Goal: Information Seeking & Learning: Learn about a topic

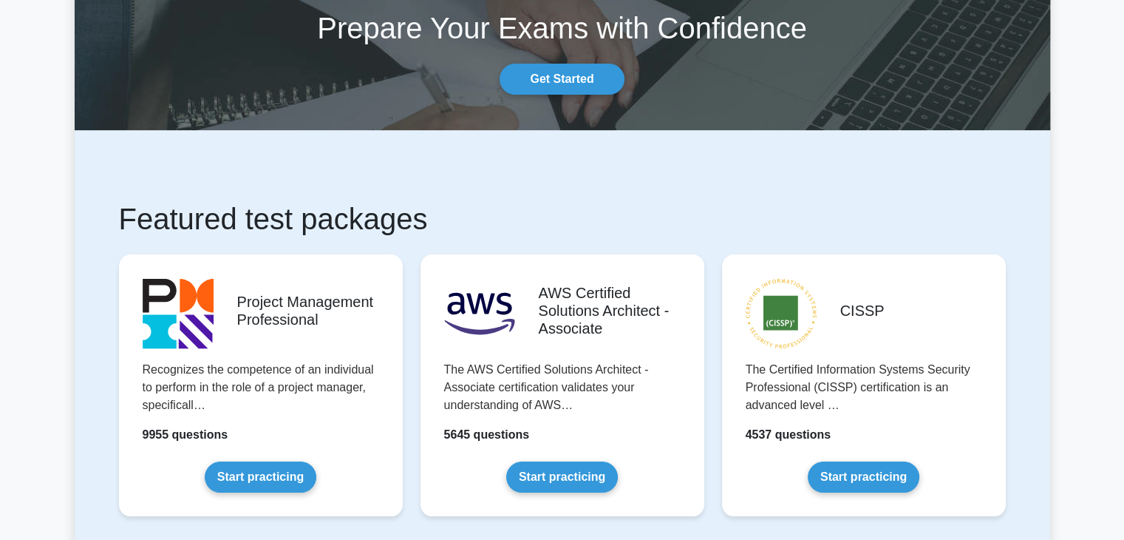
scroll to position [148, 0]
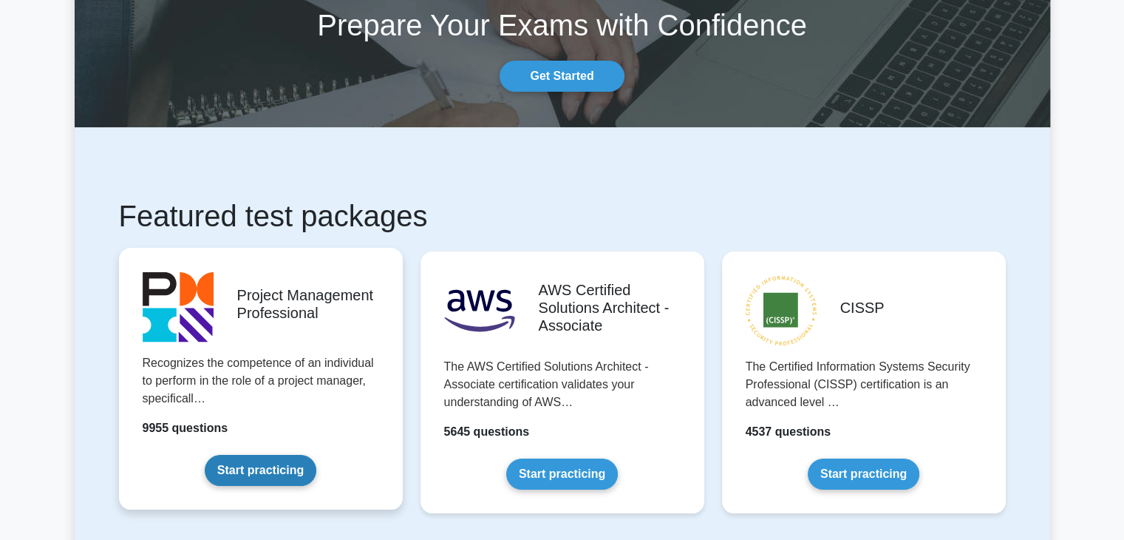
click at [254, 474] on link "Start practicing" at bounding box center [261, 470] width 112 height 31
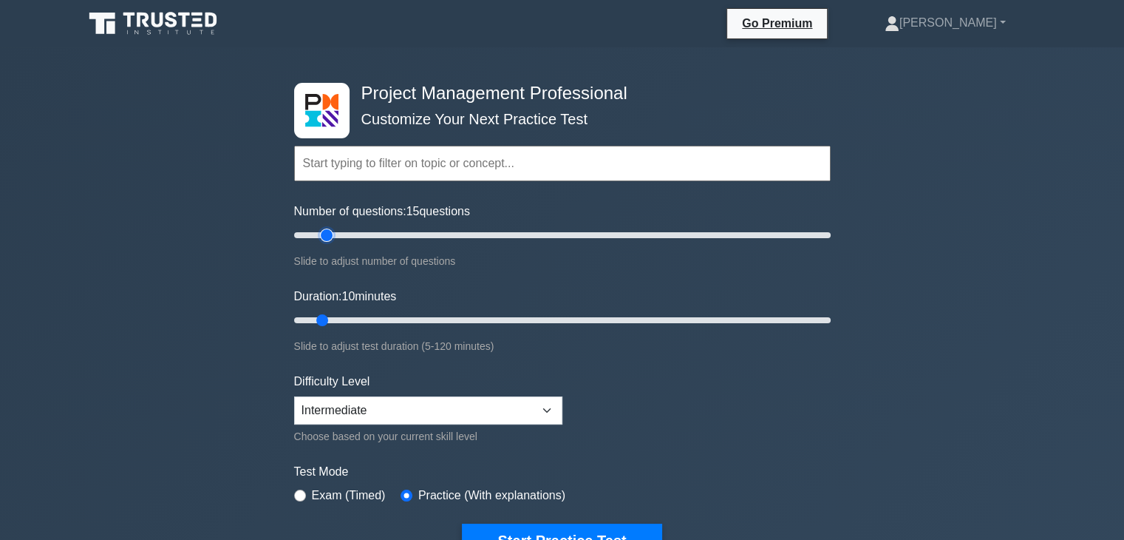
type input "15"
click at [331, 234] on input "Number of questions: 15 questions" at bounding box center [562, 235] width 537 height 18
click at [449, 415] on select "Beginner Intermediate Expert" at bounding box center [428, 410] width 268 height 28
select select "expert"
click at [294, 396] on select "Beginner Intermediate Expert" at bounding box center [428, 410] width 268 height 28
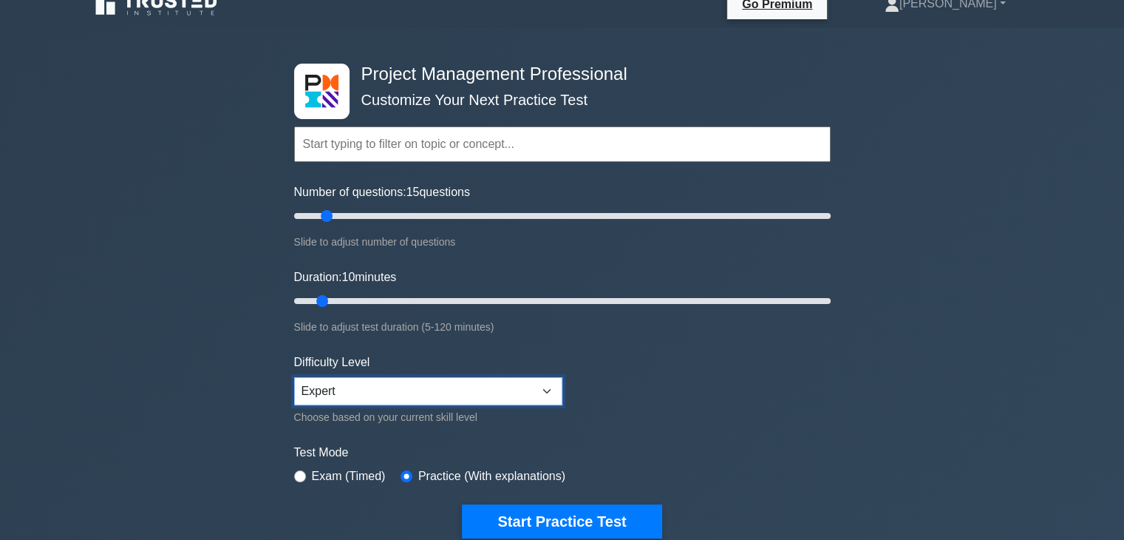
scroll to position [123, 0]
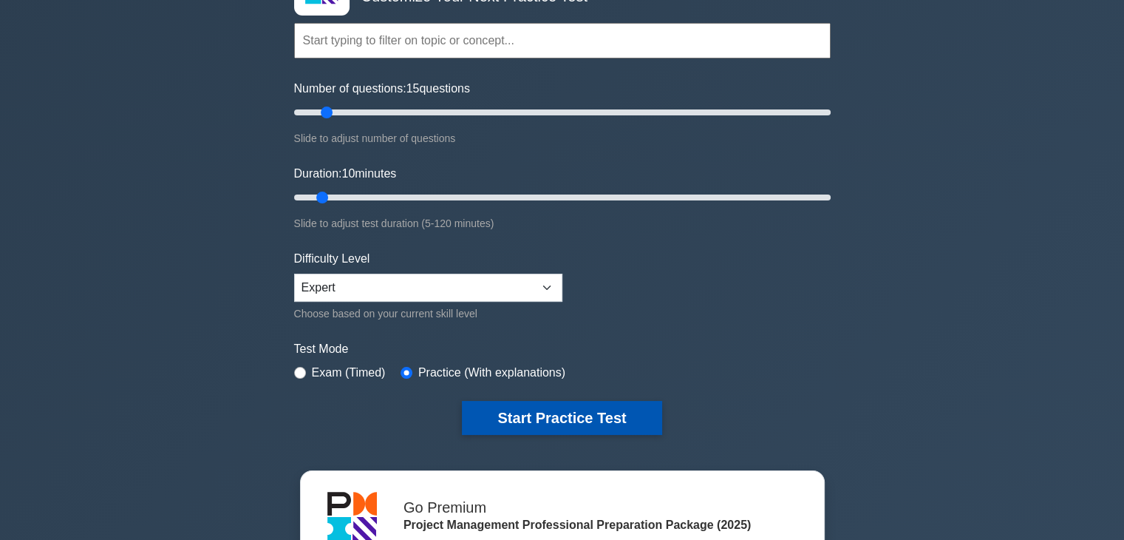
click at [550, 424] on button "Start Practice Test" at bounding box center [562, 418] width 200 height 34
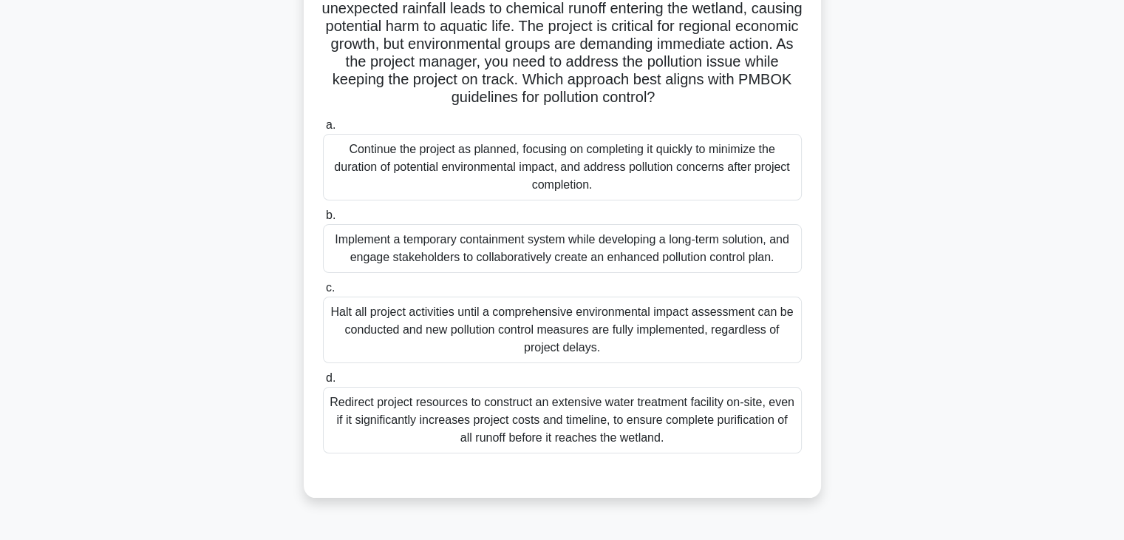
scroll to position [148, 0]
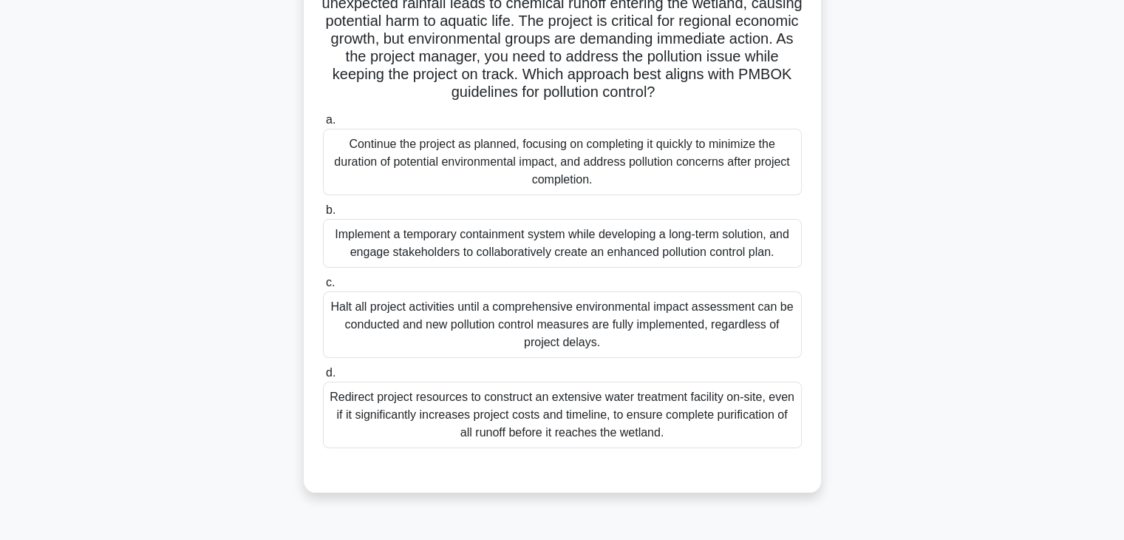
click at [486, 245] on div "Implement a temporary containment system while developing a long-term solution,…" at bounding box center [562, 243] width 479 height 49
click at [323, 215] on input "b. Implement a temporary containment system while developing a long-term soluti…" at bounding box center [323, 210] width 0 height 10
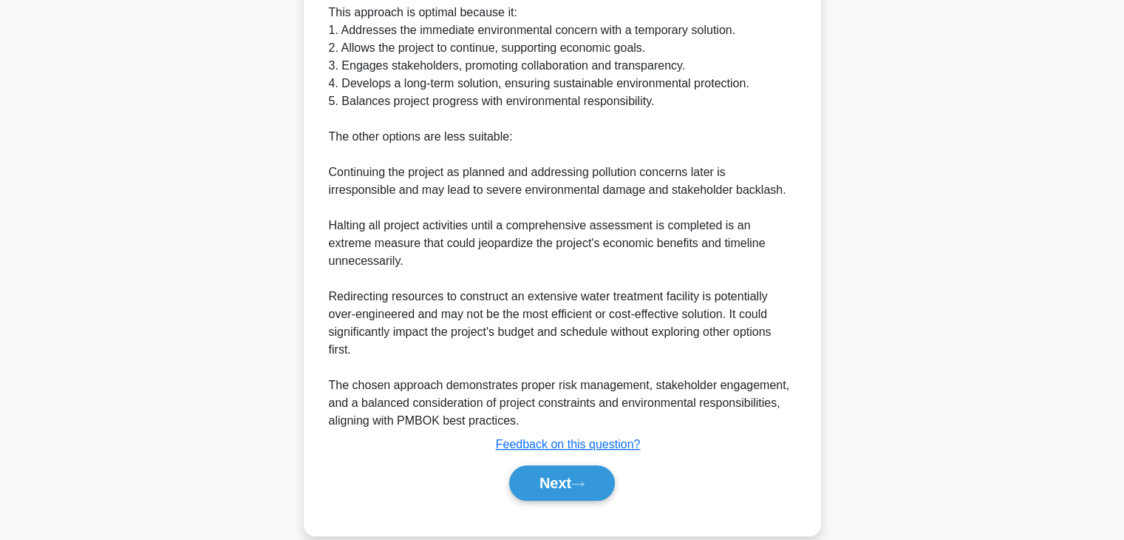
scroll to position [743, 0]
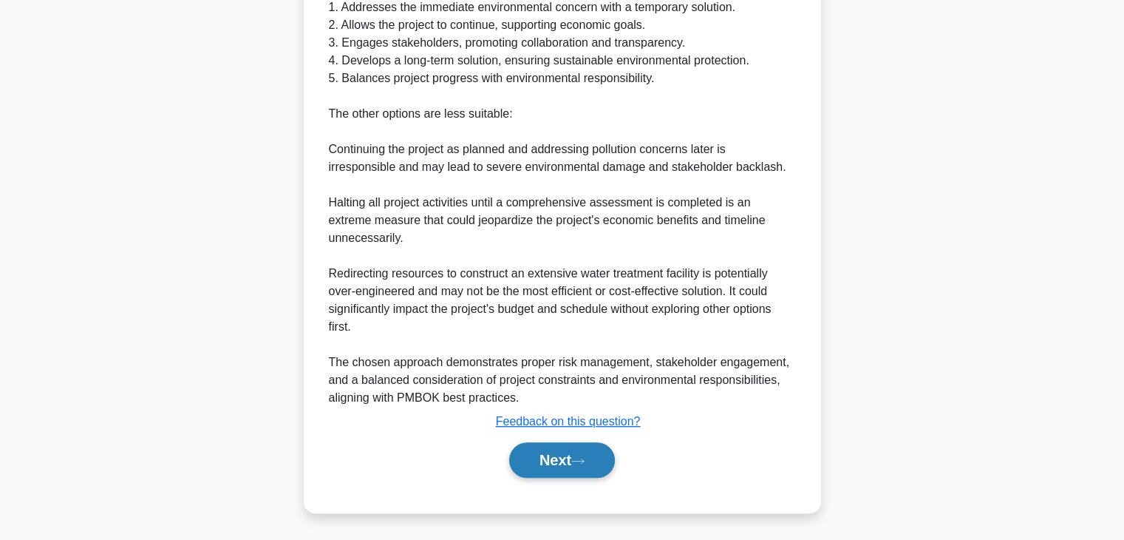
click at [569, 461] on button "Next" at bounding box center [562, 459] width 106 height 35
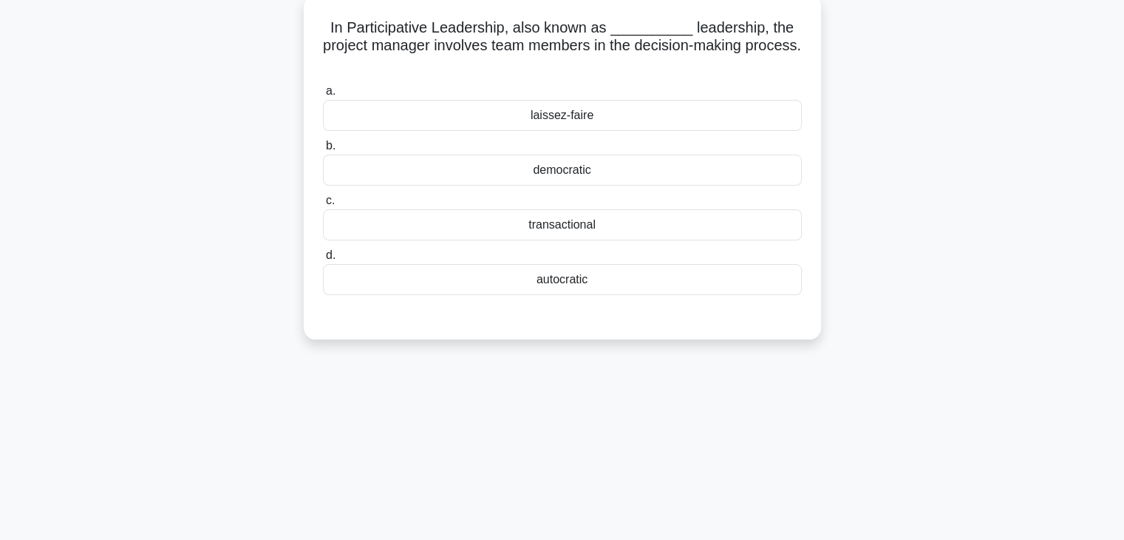
scroll to position [0, 0]
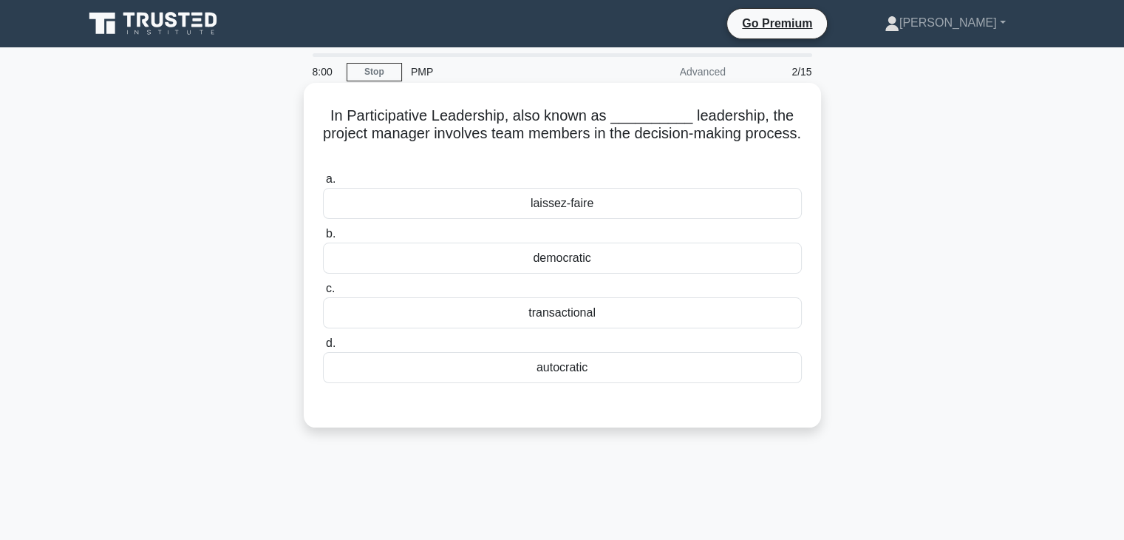
click at [704, 205] on div "laissez-faire" at bounding box center [562, 203] width 479 height 31
click at [323, 184] on input "a. laissez-faire" at bounding box center [323, 179] width 0 height 10
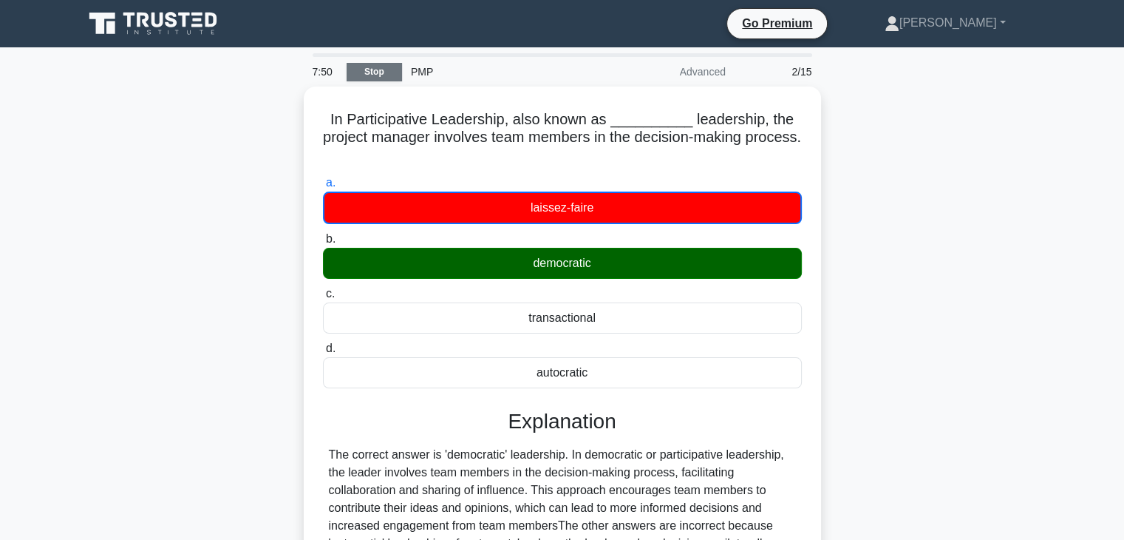
click at [363, 72] on link "Stop" at bounding box center [374, 72] width 55 height 18
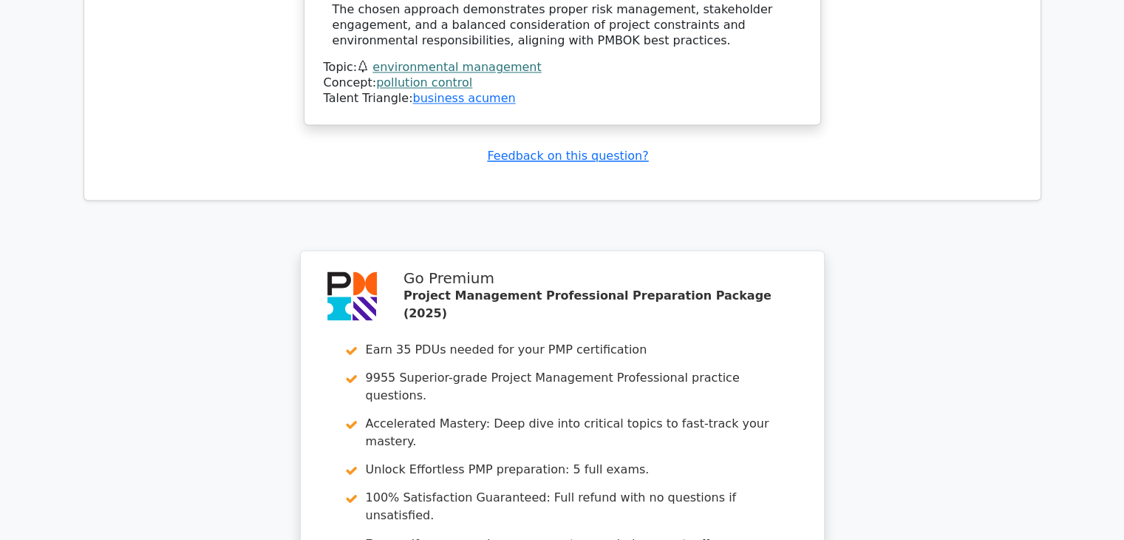
scroll to position [2389, 0]
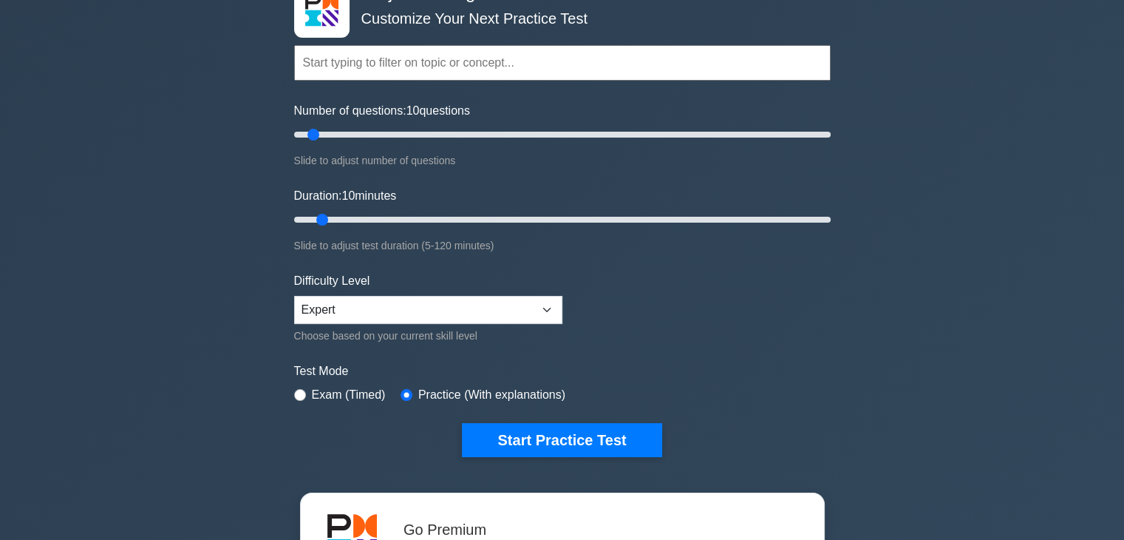
scroll to position [123, 0]
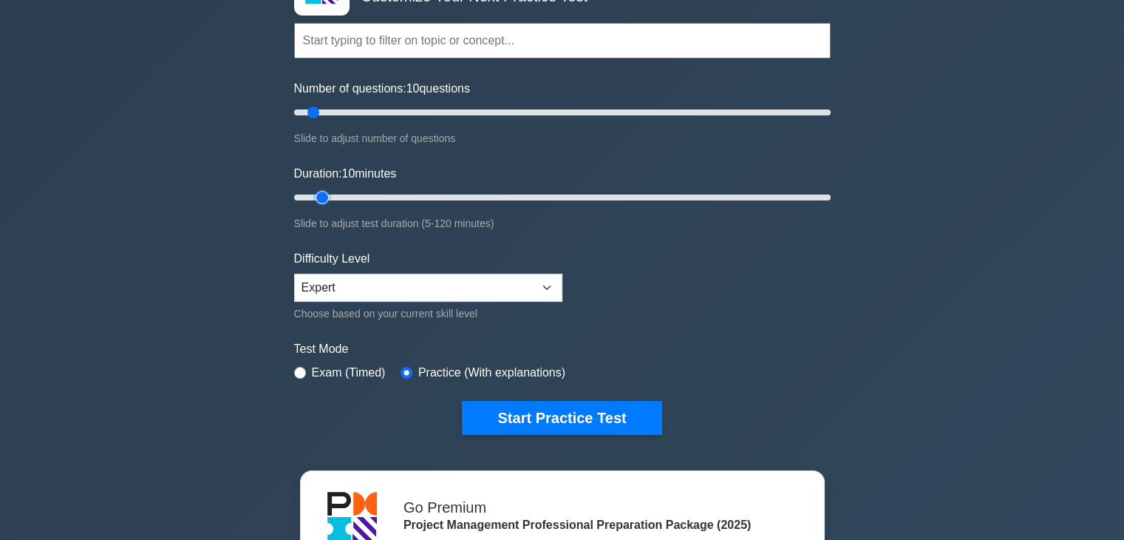
click at [332, 195] on input "Duration: 10 minutes" at bounding box center [562, 197] width 537 height 18
type input "15"
click at [339, 196] on input "Duration: 10 minutes" at bounding box center [562, 197] width 537 height 18
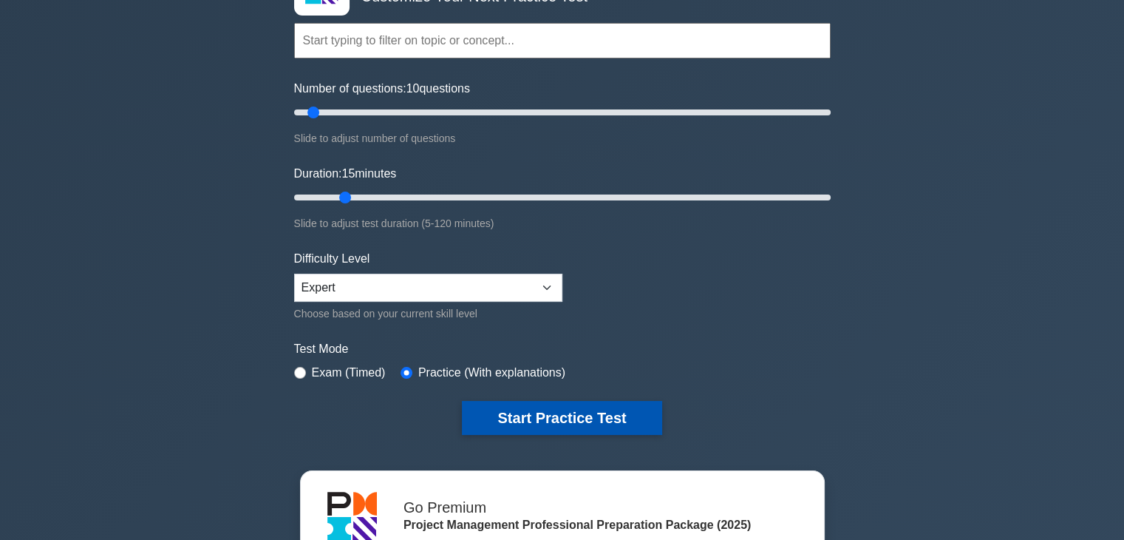
click at [516, 418] on button "Start Practice Test" at bounding box center [562, 418] width 200 height 34
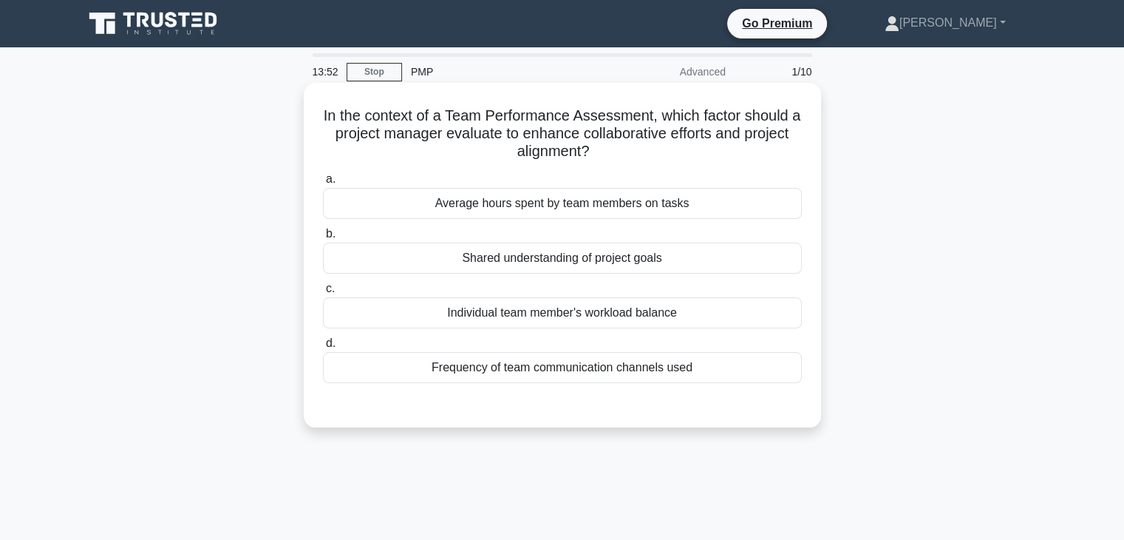
click at [580, 367] on div "Frequency of team communication channels used" at bounding box center [562, 367] width 479 height 31
click at [323, 348] on input "d. Frequency of team communication channels used" at bounding box center [323, 343] width 0 height 10
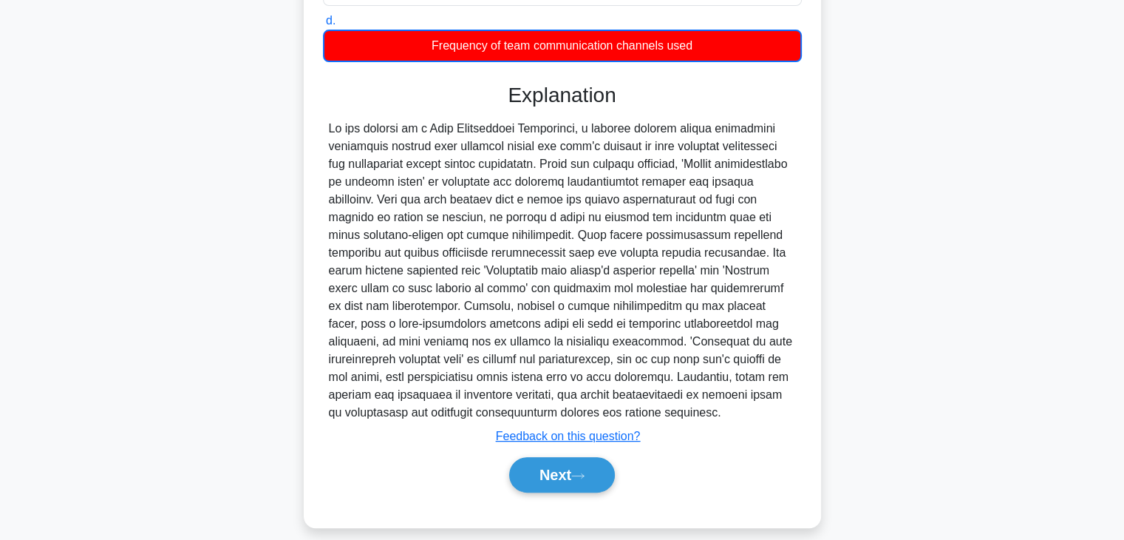
scroll to position [337, 0]
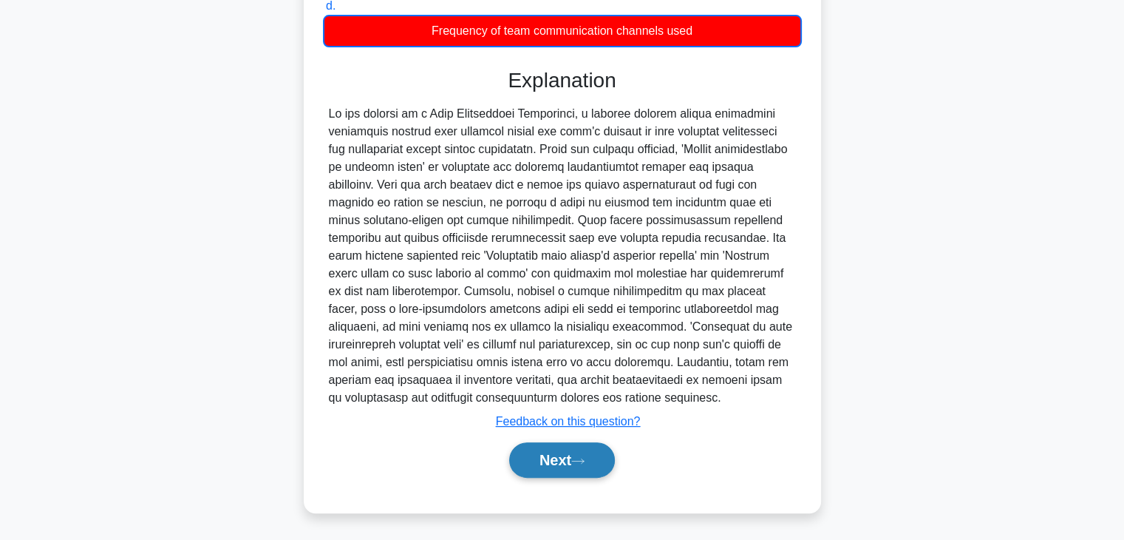
click at [532, 461] on button "Next" at bounding box center [562, 459] width 106 height 35
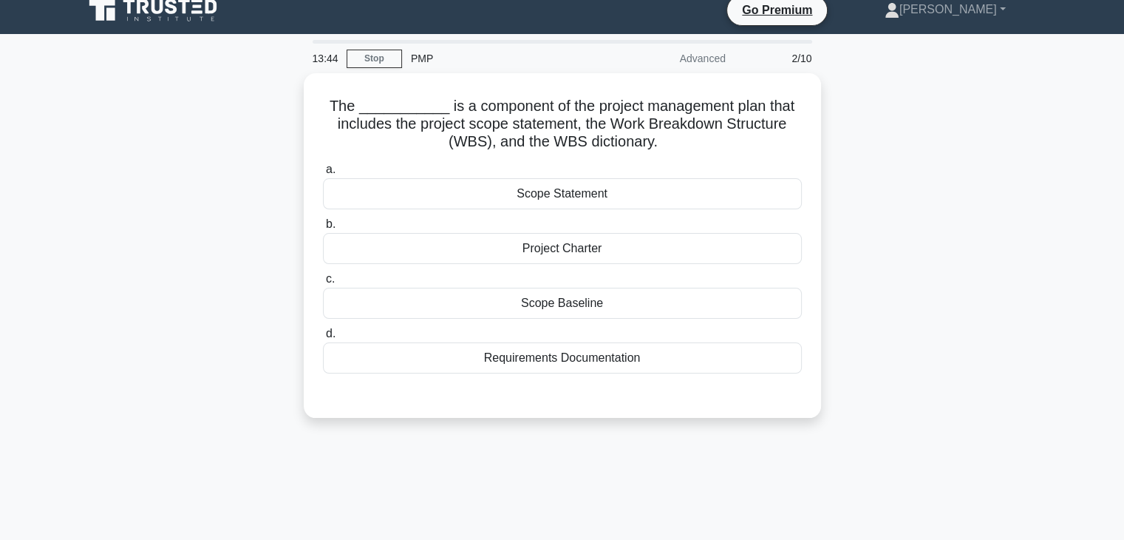
scroll to position [0, 0]
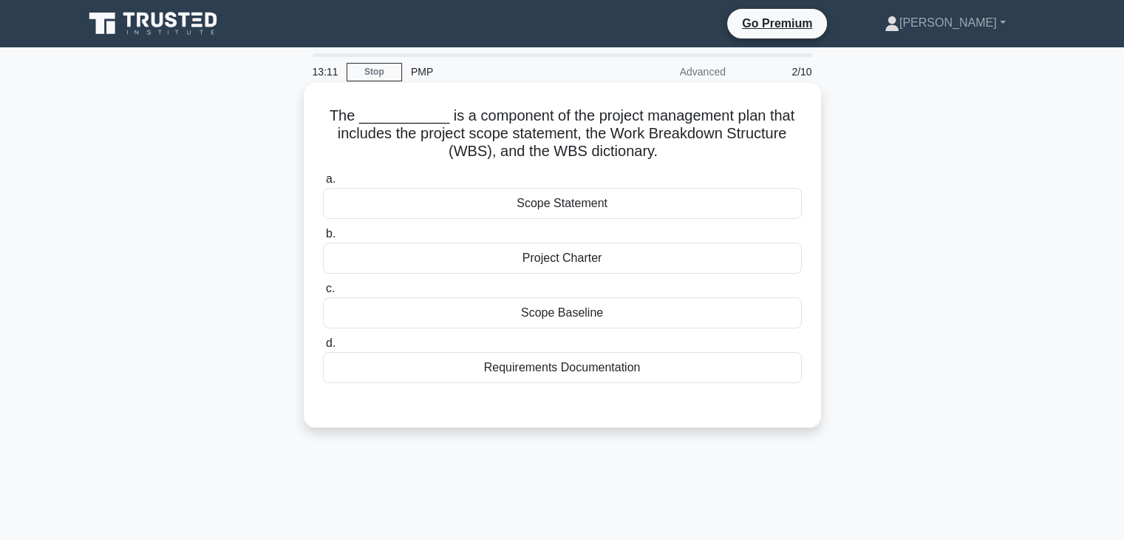
click at [625, 262] on div "Project Charter" at bounding box center [562, 257] width 479 height 31
click at [323, 239] on input "b. Project Charter" at bounding box center [323, 234] width 0 height 10
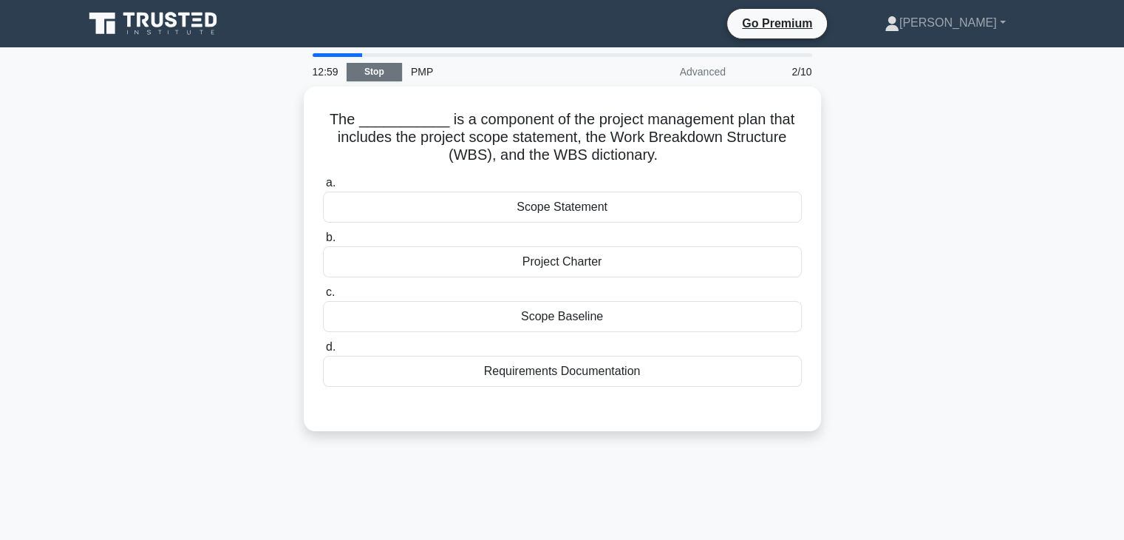
click at [371, 67] on link "Stop" at bounding box center [374, 72] width 55 height 18
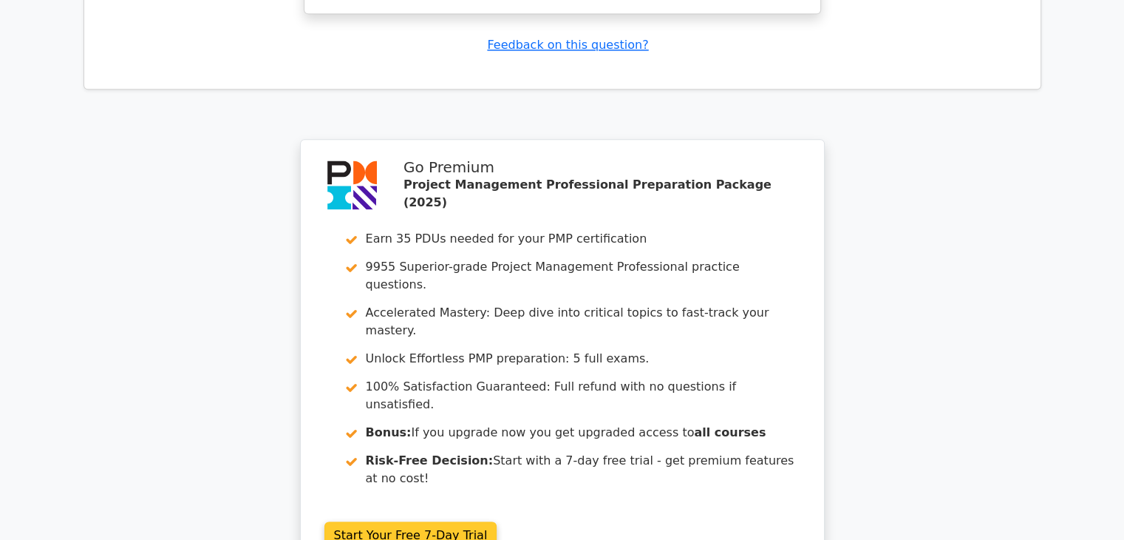
scroll to position [2069, 0]
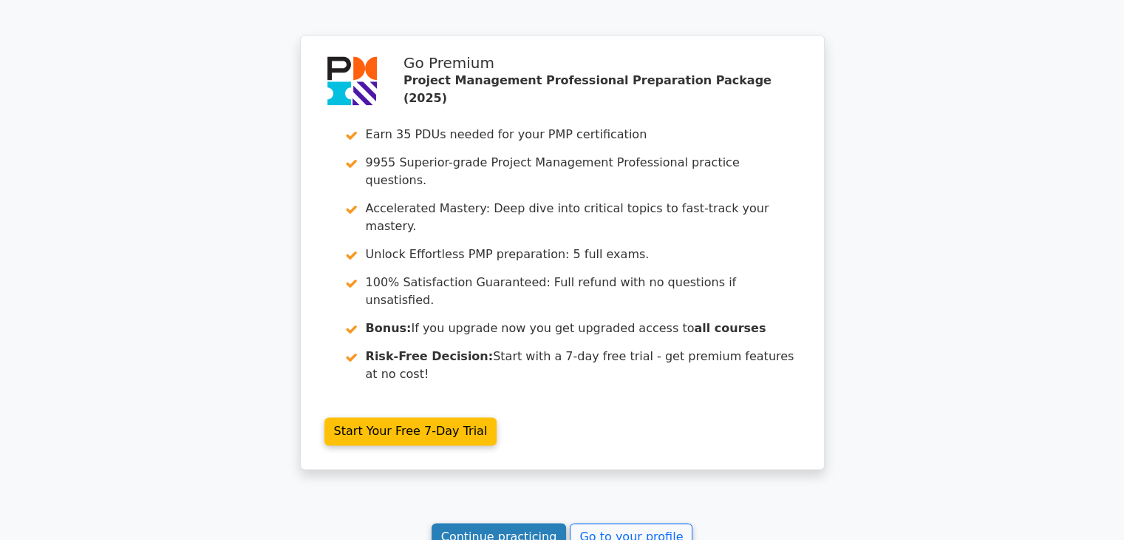
click at [479, 523] on link "Continue practicing" at bounding box center [499, 537] width 135 height 28
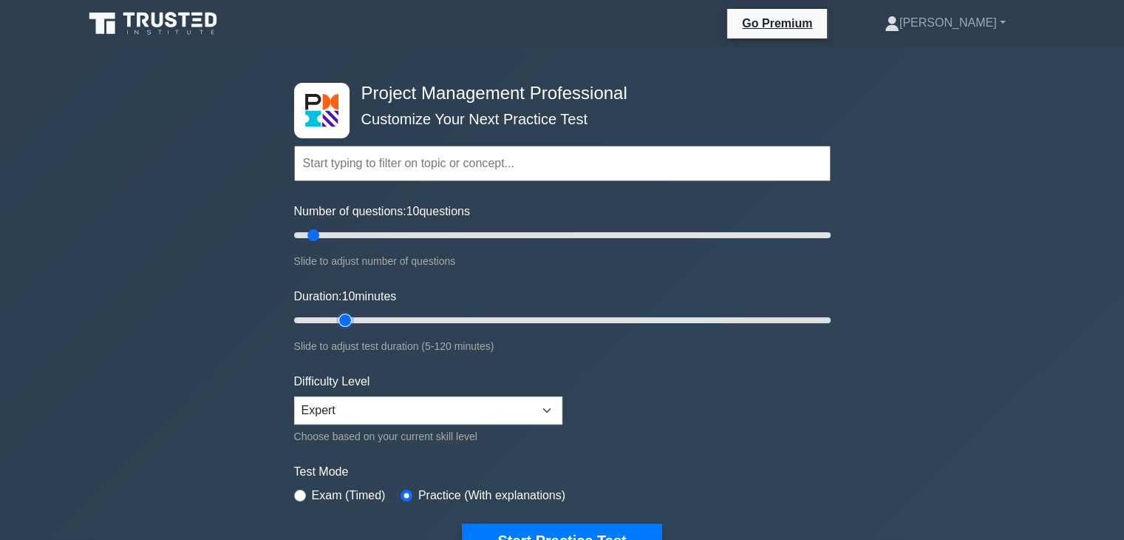
type input "15"
click at [335, 318] on input "Duration: 10 minutes" at bounding box center [562, 320] width 537 height 18
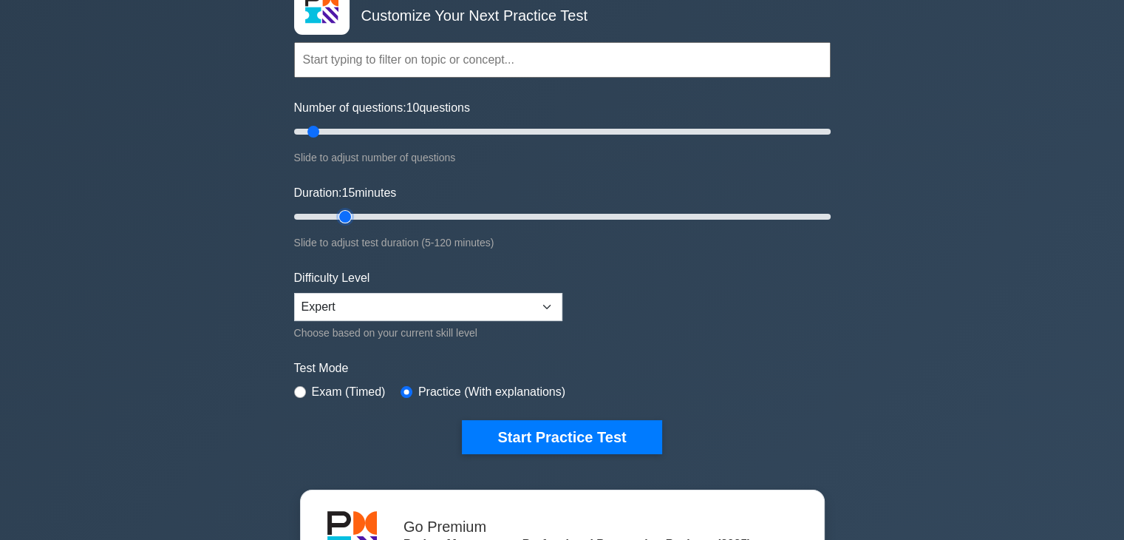
scroll to position [123, 0]
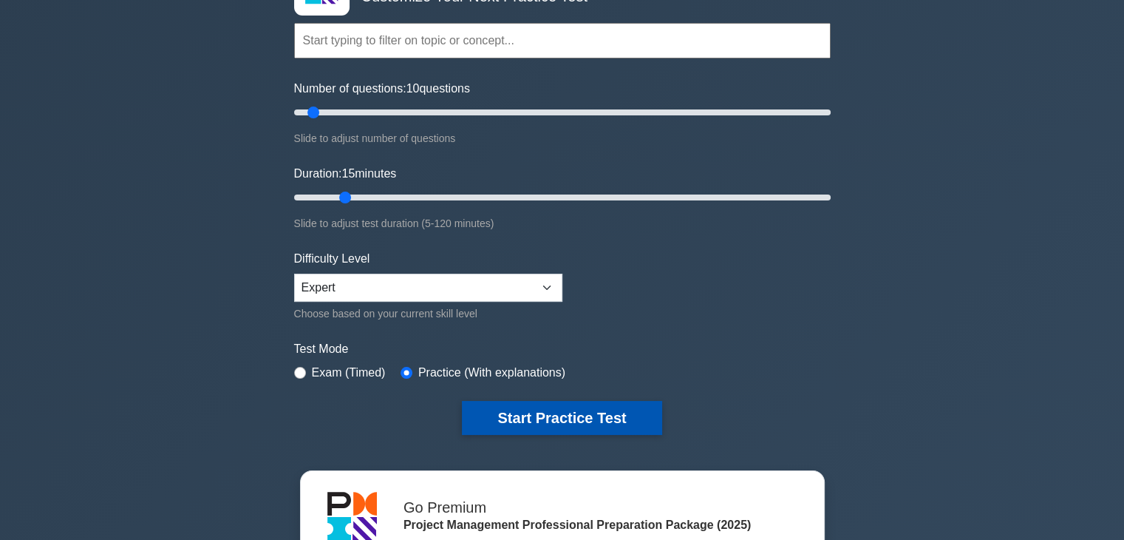
click at [498, 408] on button "Start Practice Test" at bounding box center [562, 418] width 200 height 34
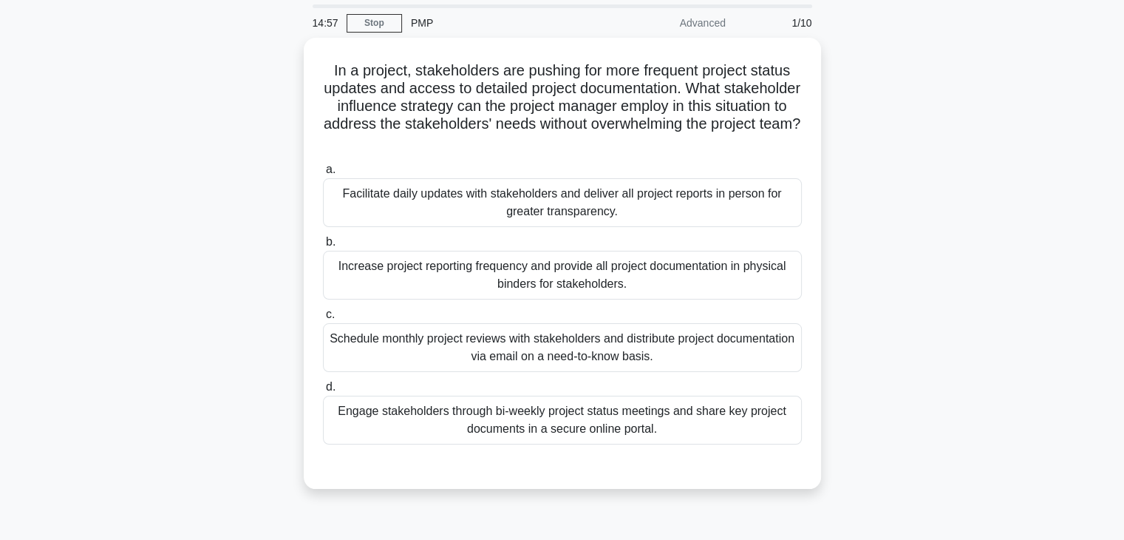
scroll to position [24, 0]
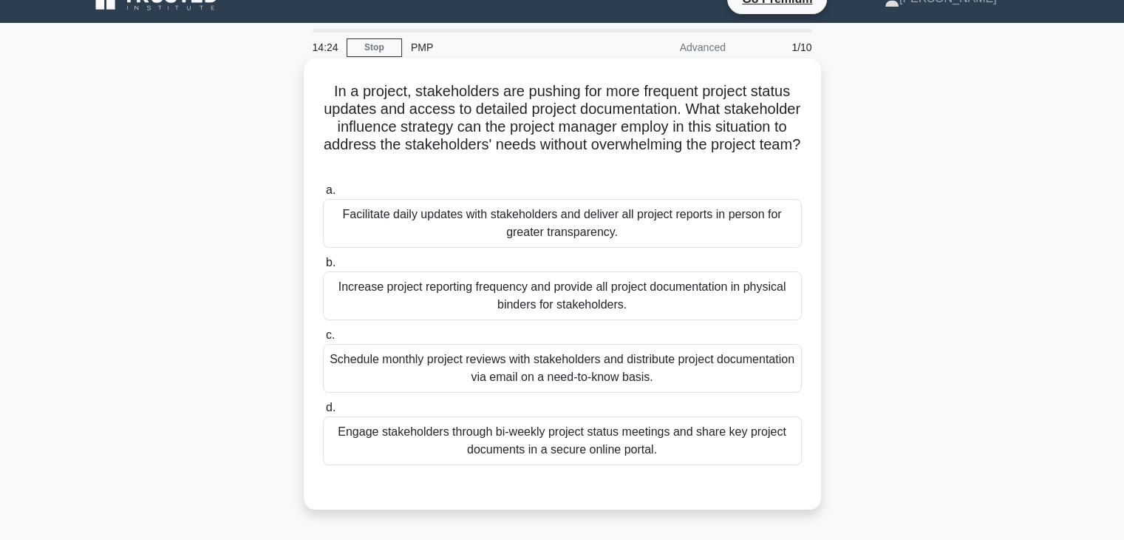
click at [482, 445] on div "Engage stakeholders through bi-weekly project status meetings and share key pro…" at bounding box center [562, 440] width 479 height 49
click at [323, 412] on input "d. Engage stakeholders through bi-weekly project status meetings and share key …" at bounding box center [323, 408] width 0 height 10
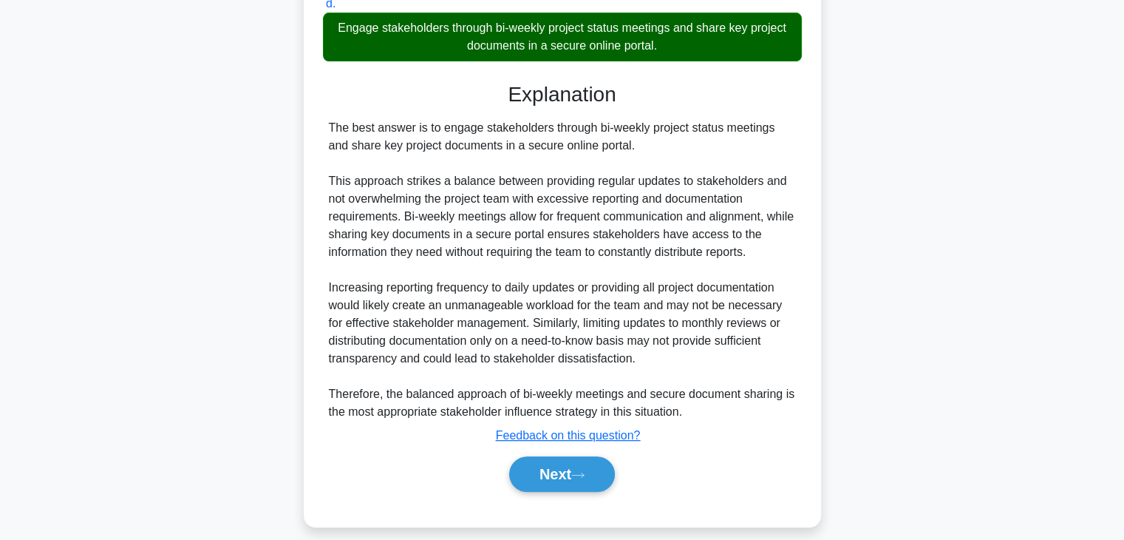
scroll to position [442, 0]
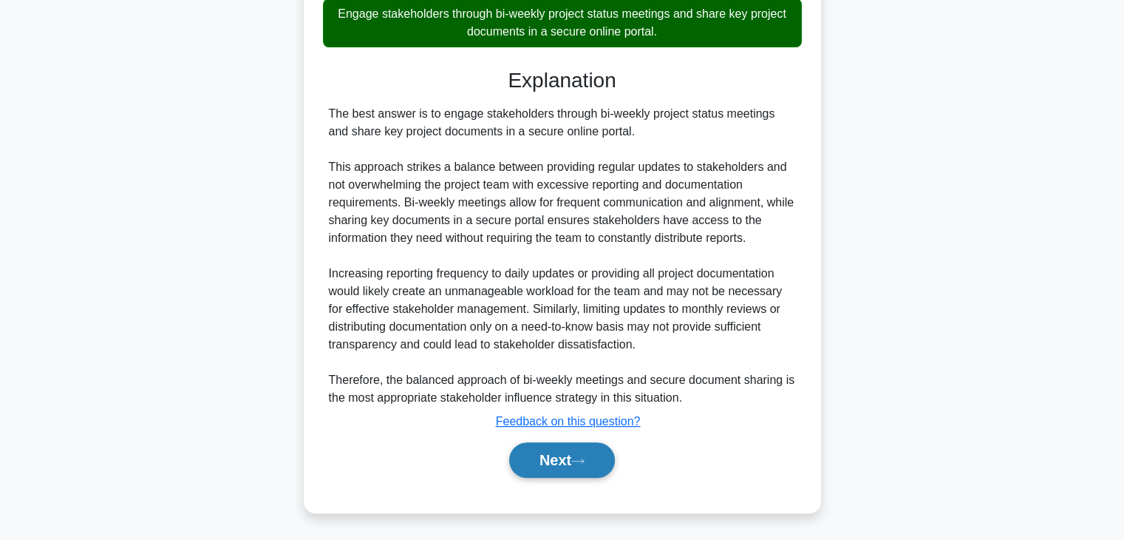
click at [553, 459] on button "Next" at bounding box center [562, 459] width 106 height 35
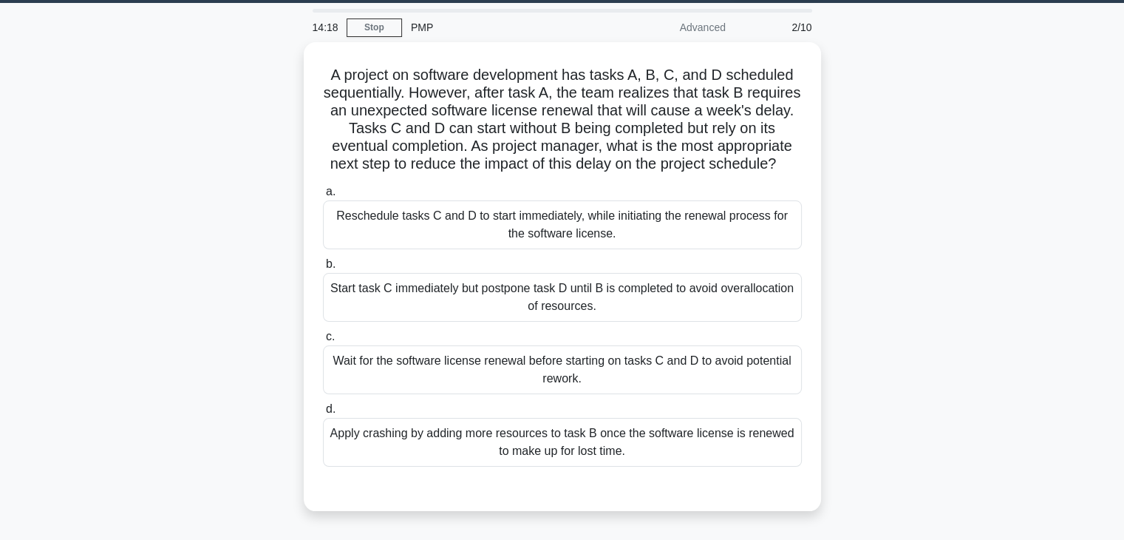
scroll to position [38, 0]
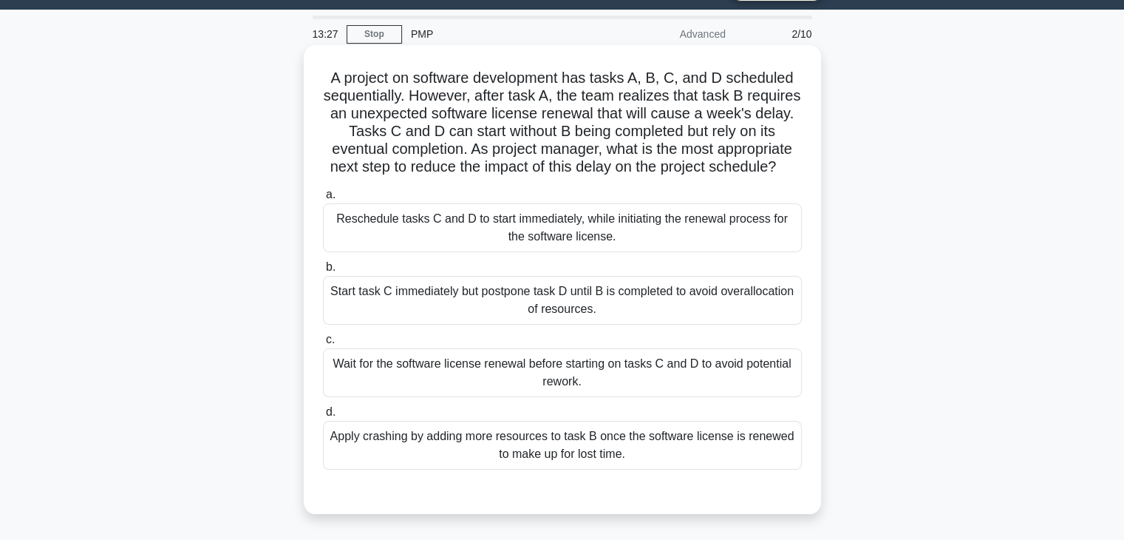
click at [582, 465] on div "Apply crashing by adding more resources to task B once the software license is …" at bounding box center [562, 445] width 479 height 49
click at [323, 417] on input "d. Apply crashing by adding more resources to task B once the software license …" at bounding box center [323, 412] width 0 height 10
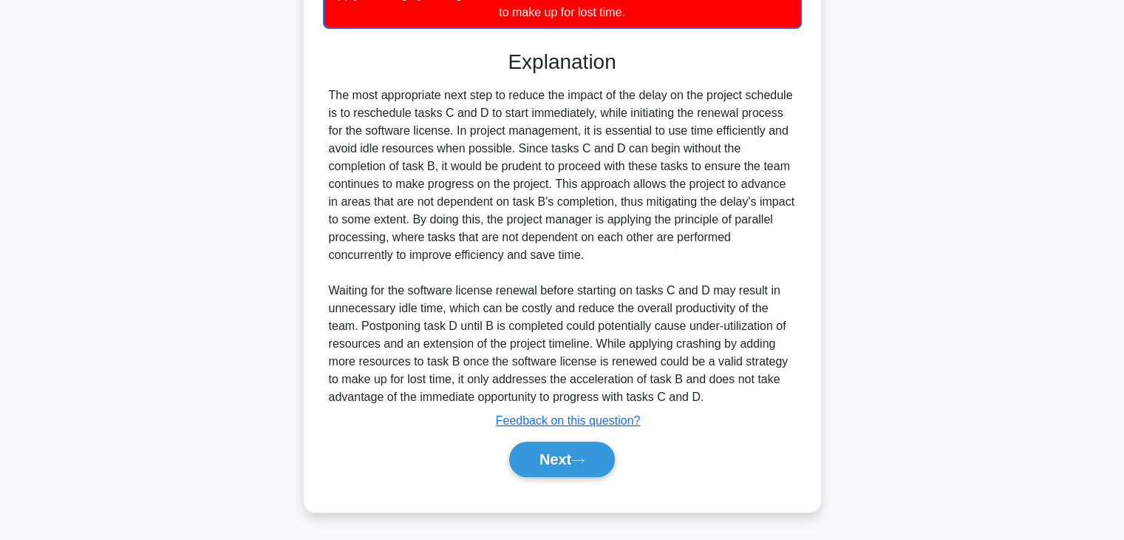
scroll to position [497, 0]
click at [554, 452] on button "Next" at bounding box center [562, 458] width 106 height 35
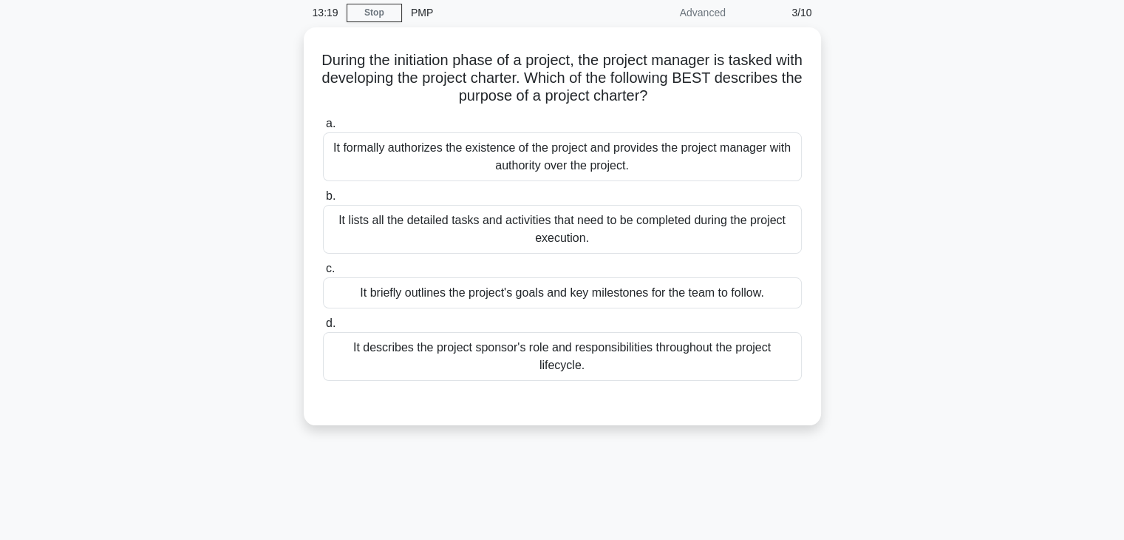
scroll to position [38, 0]
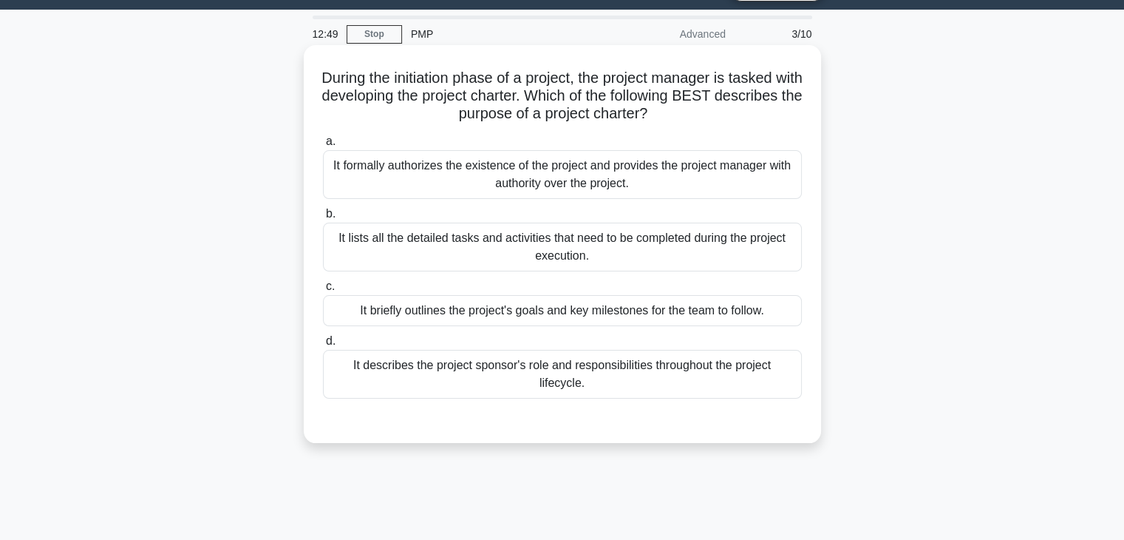
click at [487, 251] on div "It lists all the detailed tasks and activities that need to be completed during…" at bounding box center [562, 246] width 479 height 49
click at [323, 219] on input "b. It lists all the detailed tasks and activities that need to be completed dur…" at bounding box center [323, 214] width 0 height 10
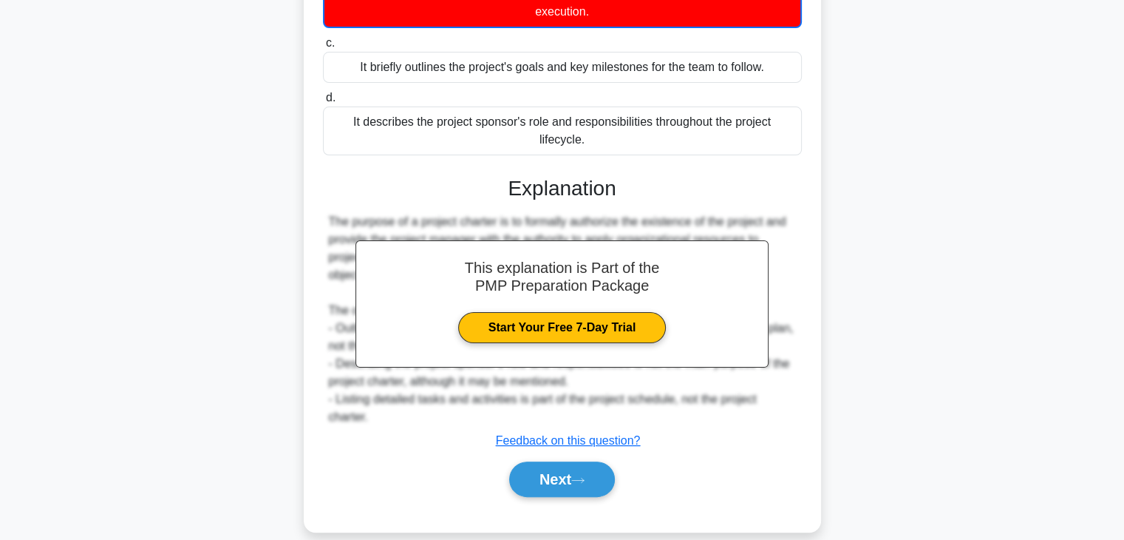
scroll to position [302, 0]
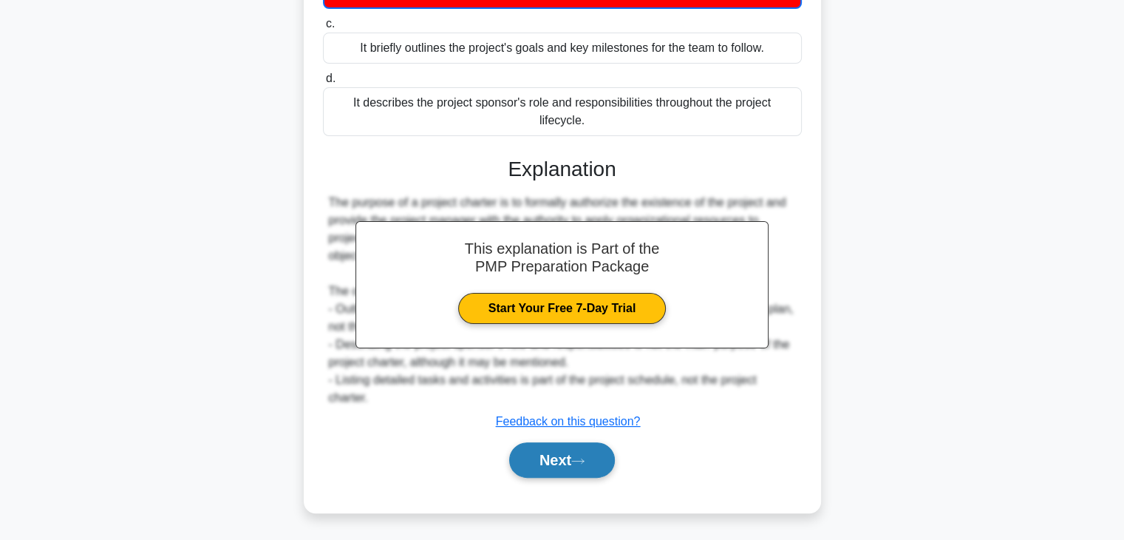
click at [570, 462] on button "Next" at bounding box center [562, 459] width 106 height 35
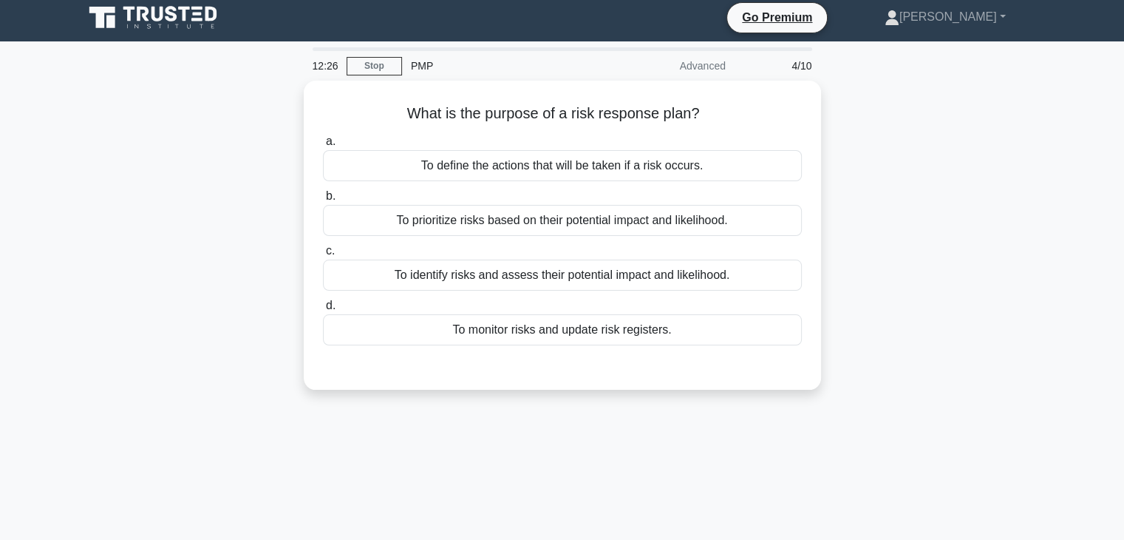
scroll to position [0, 0]
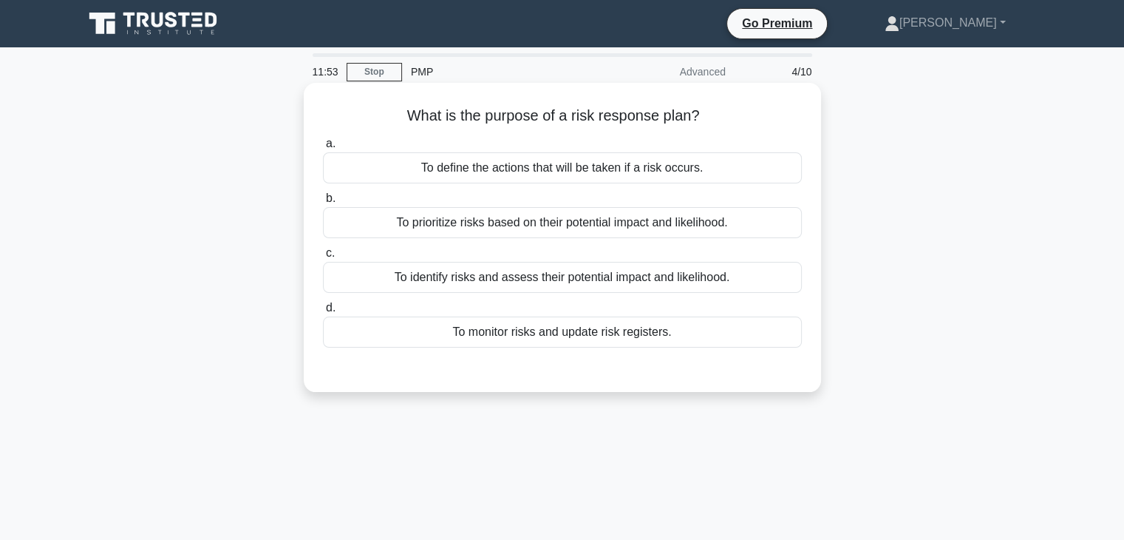
click at [619, 163] on div "To define the actions that will be taken if a risk occurs." at bounding box center [562, 167] width 479 height 31
click at [323, 149] on input "a. To define the actions that will be taken if a risk occurs." at bounding box center [323, 144] width 0 height 10
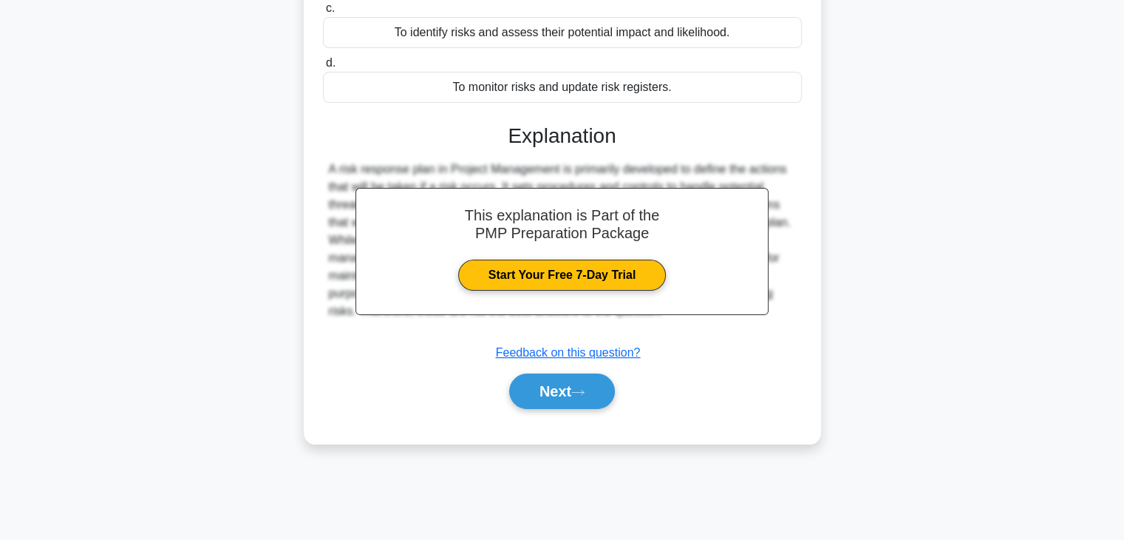
scroll to position [259, 0]
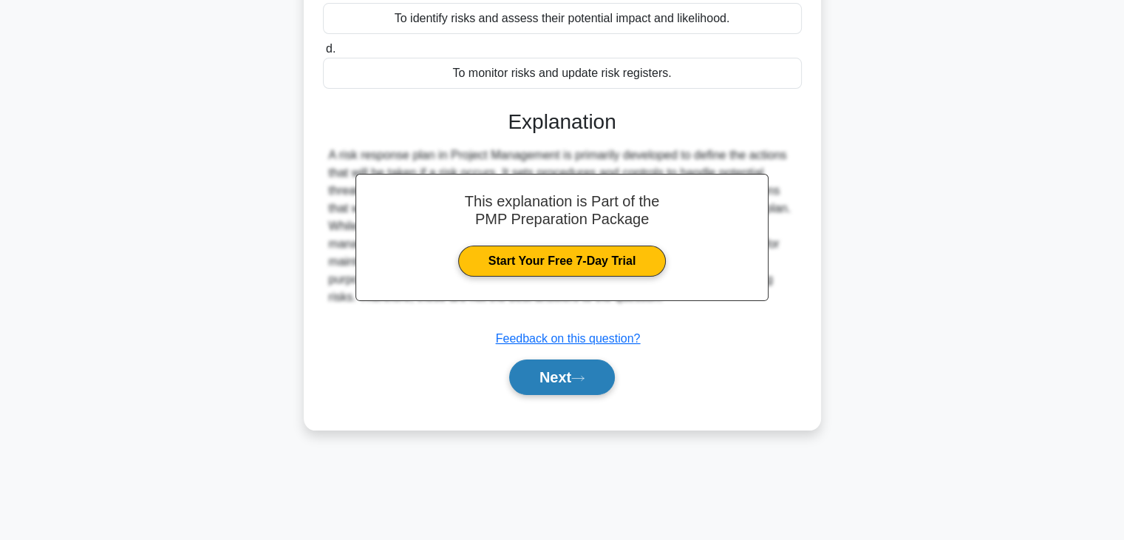
click at [551, 371] on button "Next" at bounding box center [562, 376] width 106 height 35
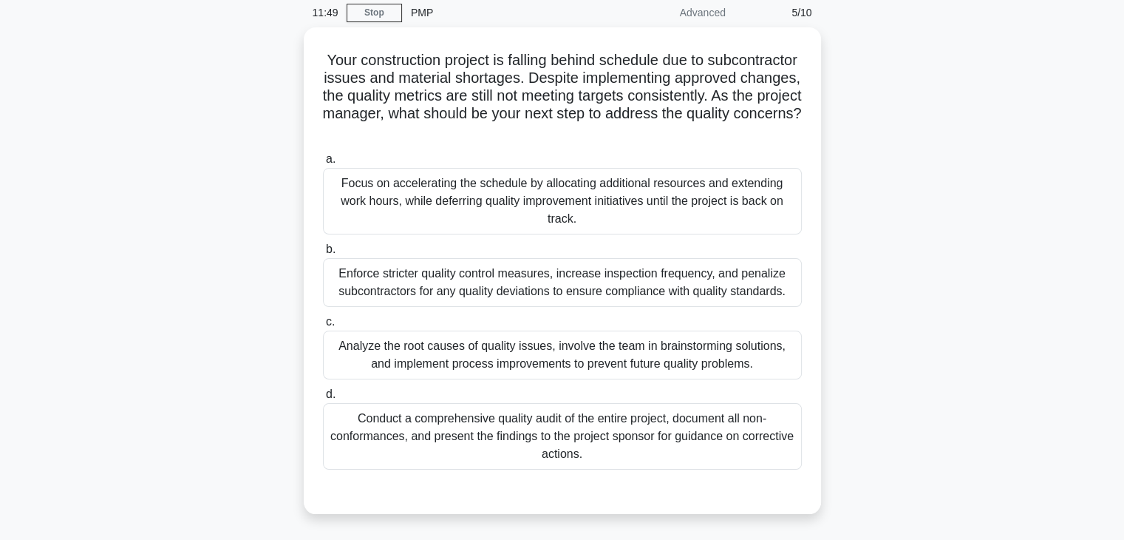
scroll to position [38, 0]
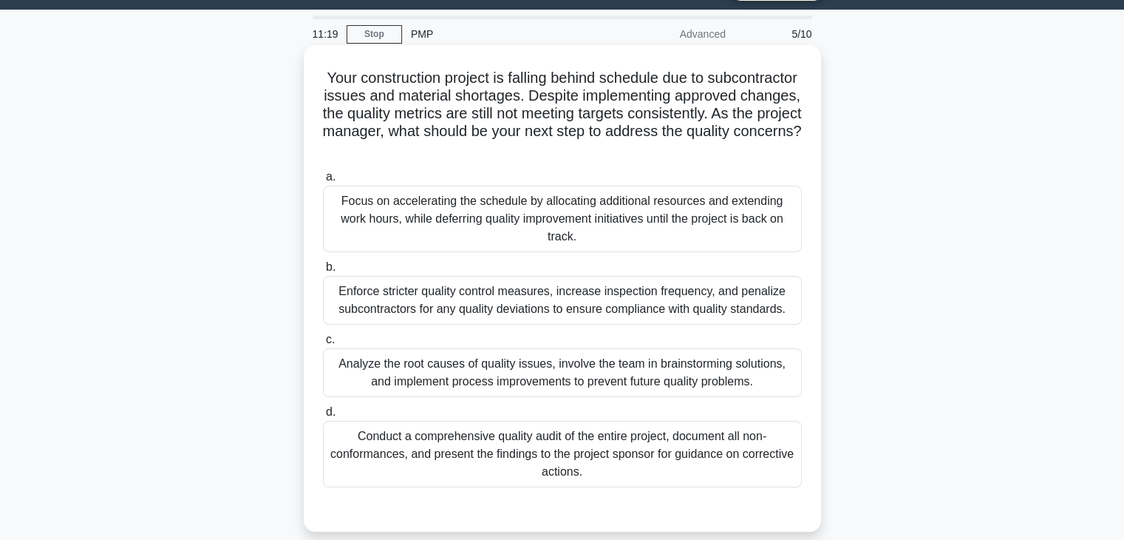
click at [655, 375] on div "Analyze the root causes of quality issues, involve the team in brainstorming so…" at bounding box center [562, 372] width 479 height 49
click at [323, 344] on input "c. Analyze the root causes of quality issues, involve the team in brainstorming…" at bounding box center [323, 340] width 0 height 10
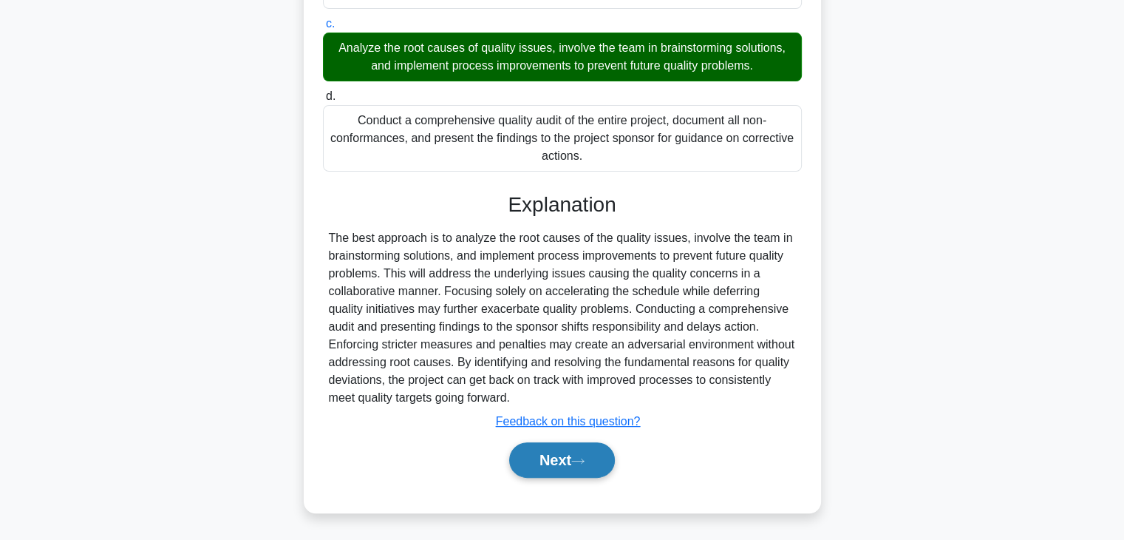
click at [573, 455] on button "Next" at bounding box center [562, 459] width 106 height 35
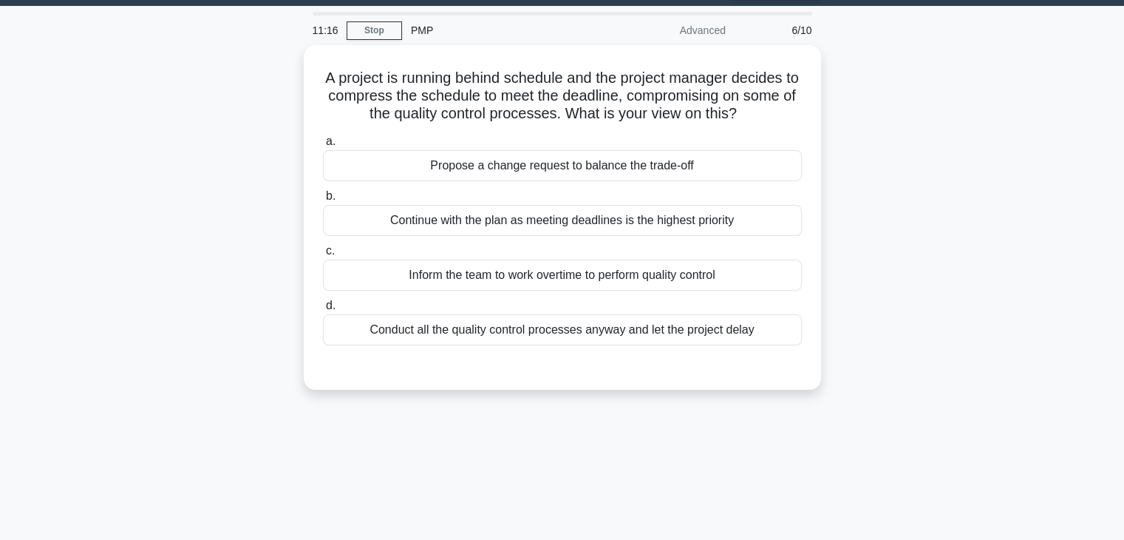
scroll to position [0, 0]
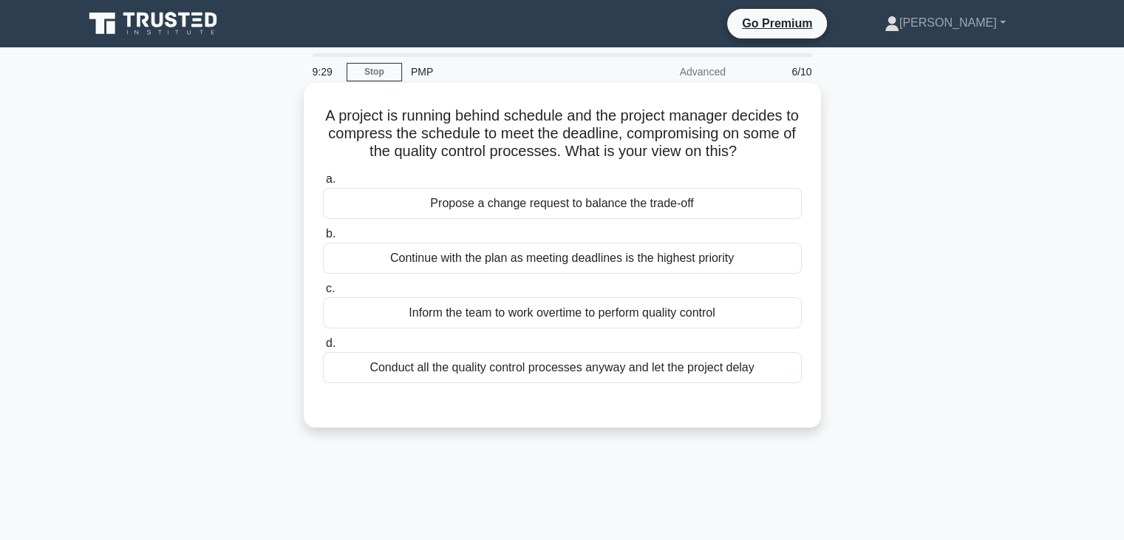
click at [658, 205] on div "Propose a change request to balance the trade-off" at bounding box center [562, 203] width 479 height 31
click at [323, 184] on input "a. Propose a change request to balance the trade-off" at bounding box center [323, 179] width 0 height 10
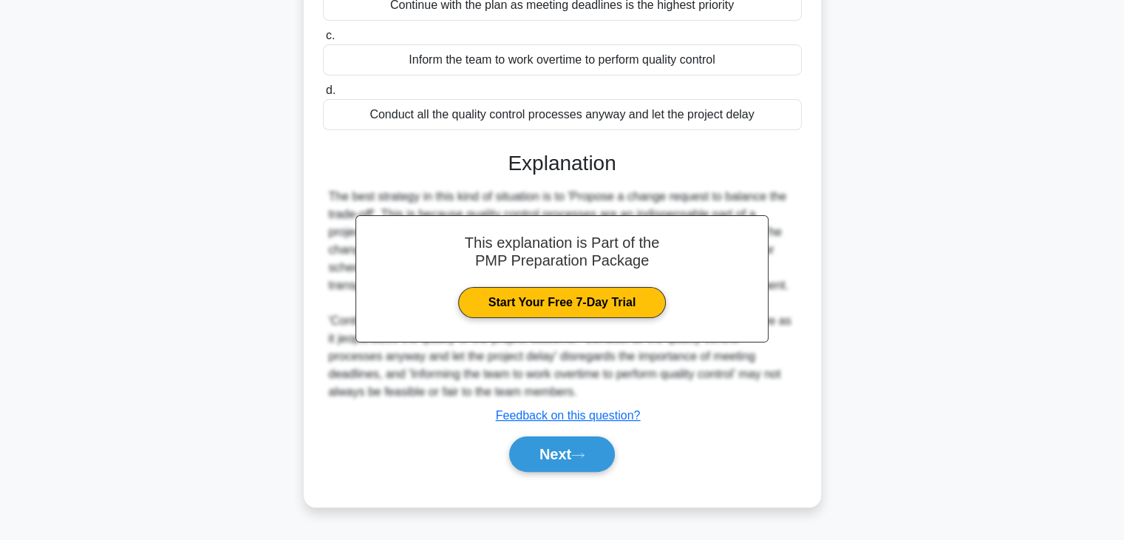
scroll to position [259, 0]
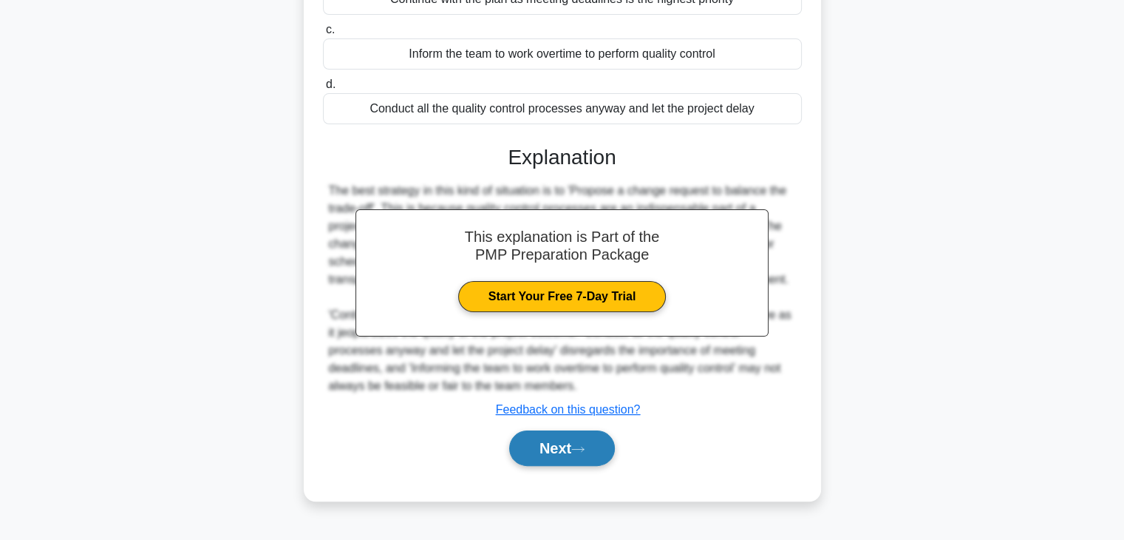
click at [597, 449] on button "Next" at bounding box center [562, 447] width 106 height 35
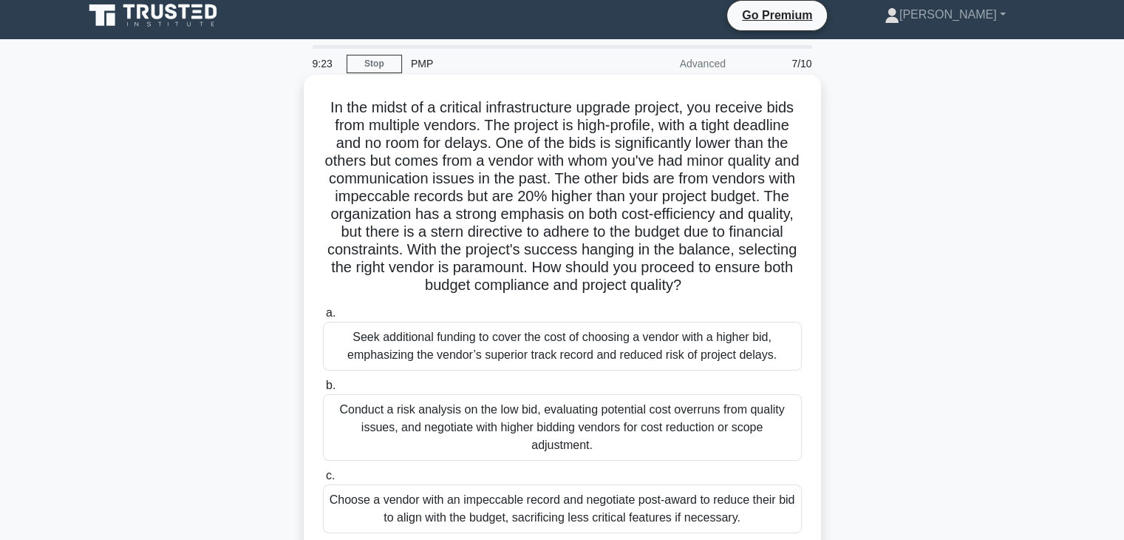
scroll to position [0, 0]
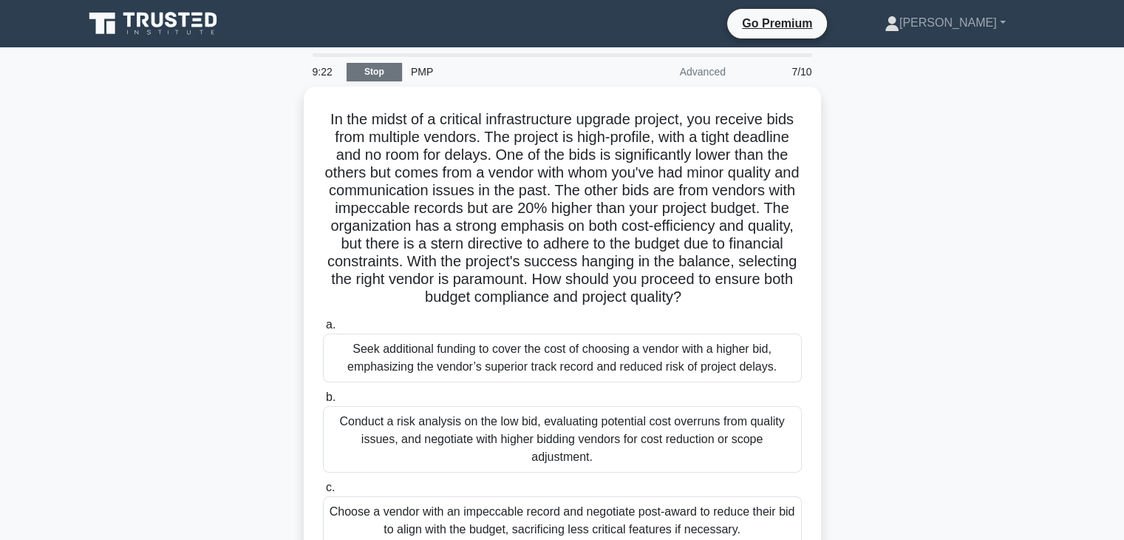
click at [367, 75] on link "Stop" at bounding box center [374, 72] width 55 height 18
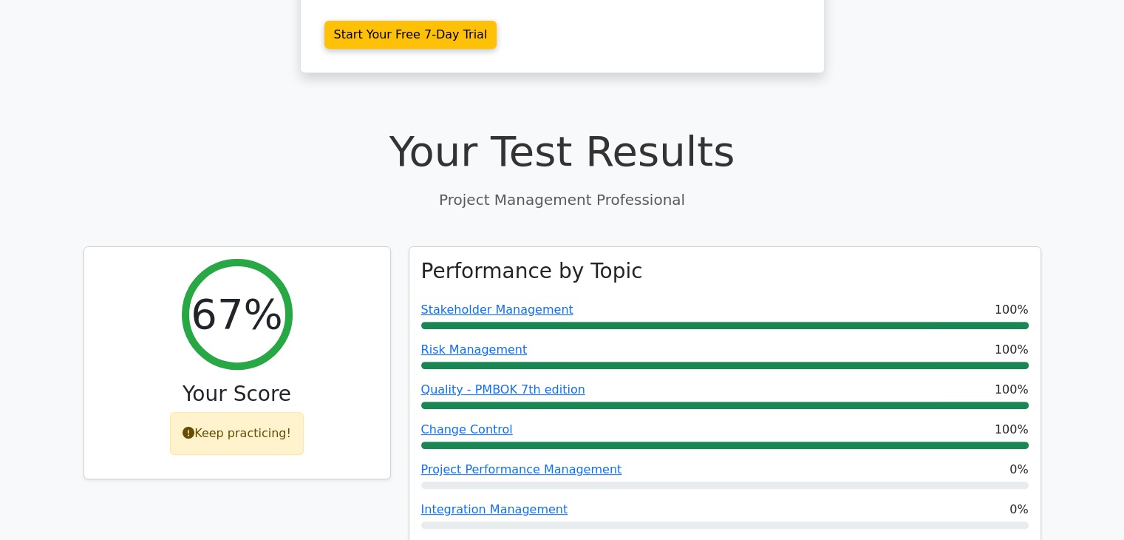
scroll to position [443, 0]
